Goal: Check status

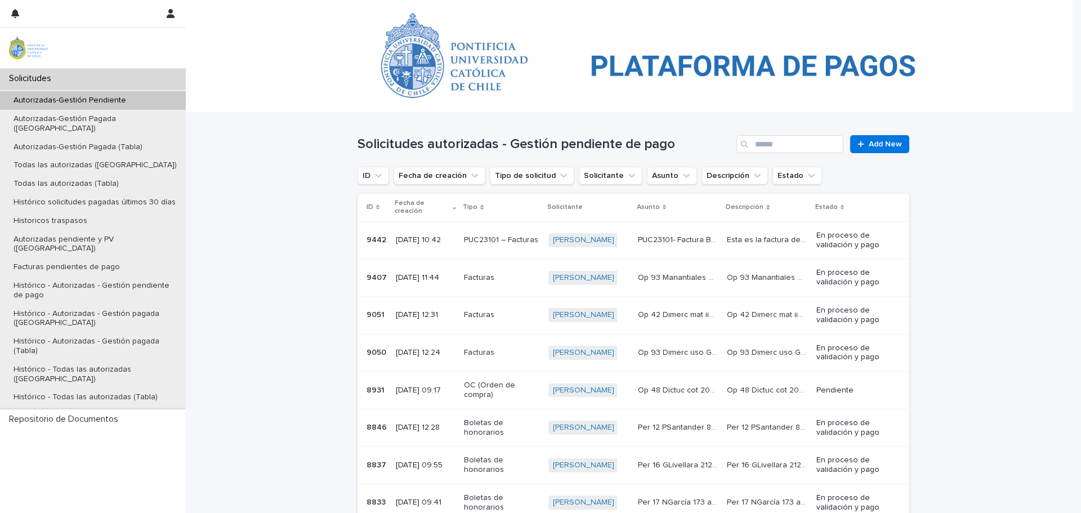
click at [414, 235] on p "[DATE] 10:42" at bounding box center [425, 240] width 59 height 10
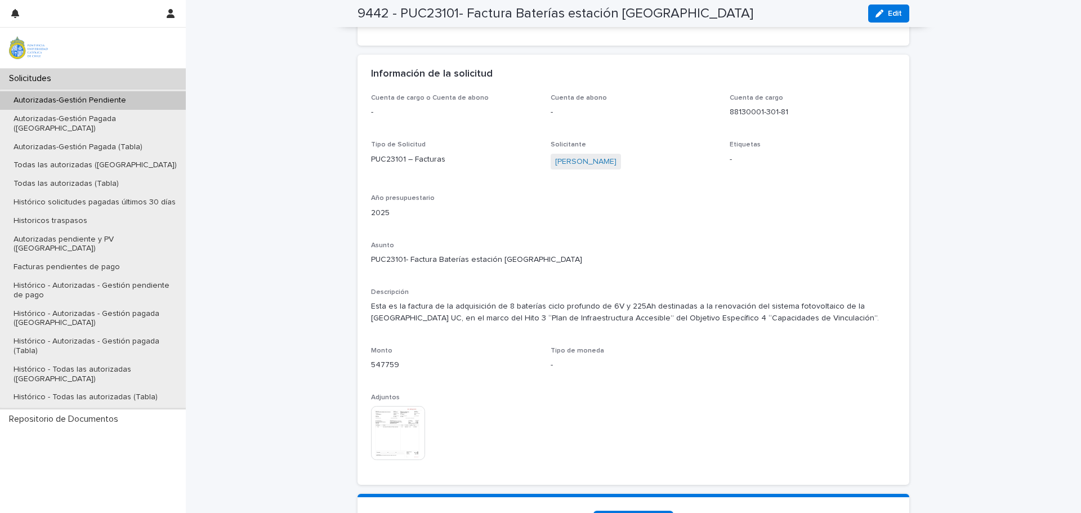
scroll to position [1009, 0]
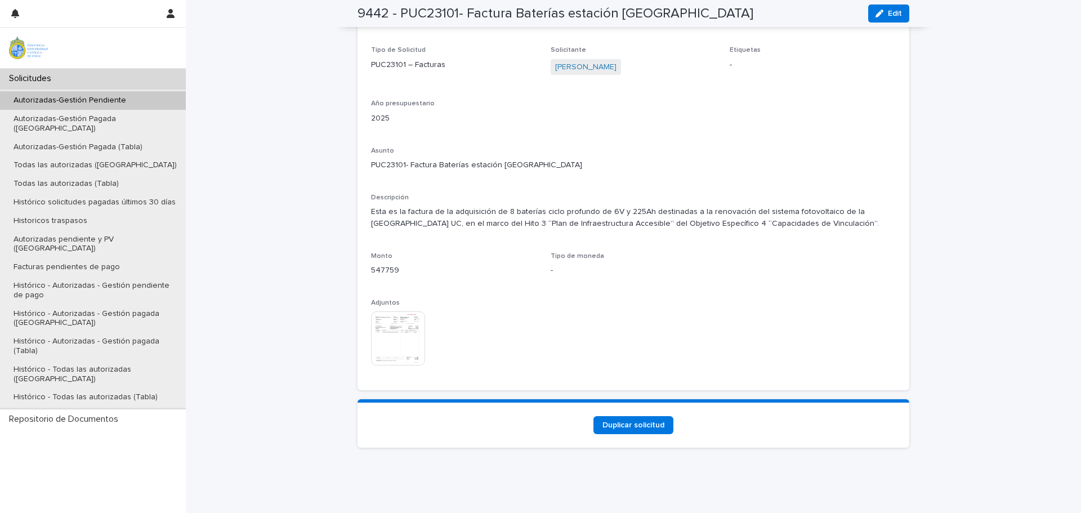
click at [386, 333] on img at bounding box center [398, 338] width 54 height 54
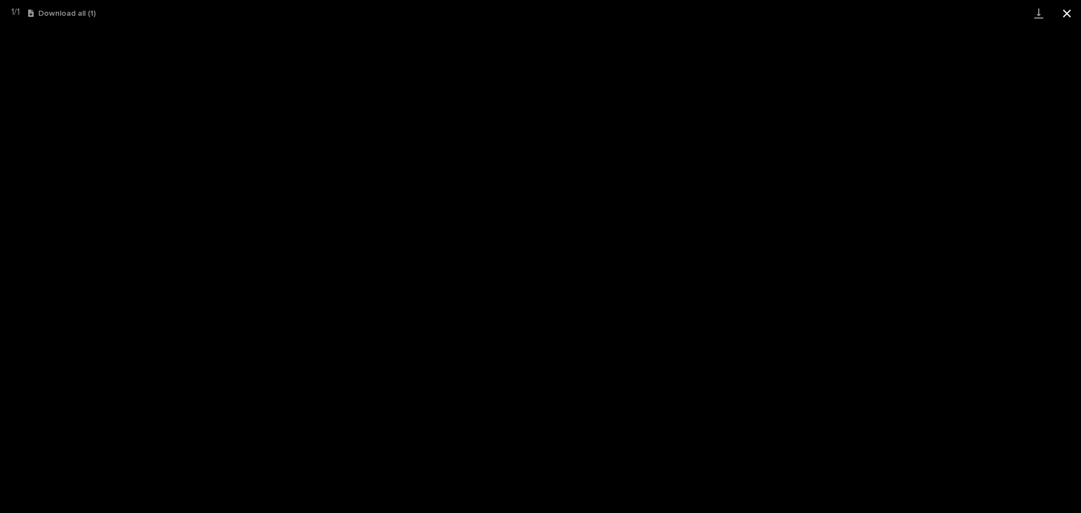
click at [1070, 15] on button "Close gallery" at bounding box center [1067, 13] width 28 height 26
